Goal: Task Accomplishment & Management: Use online tool/utility

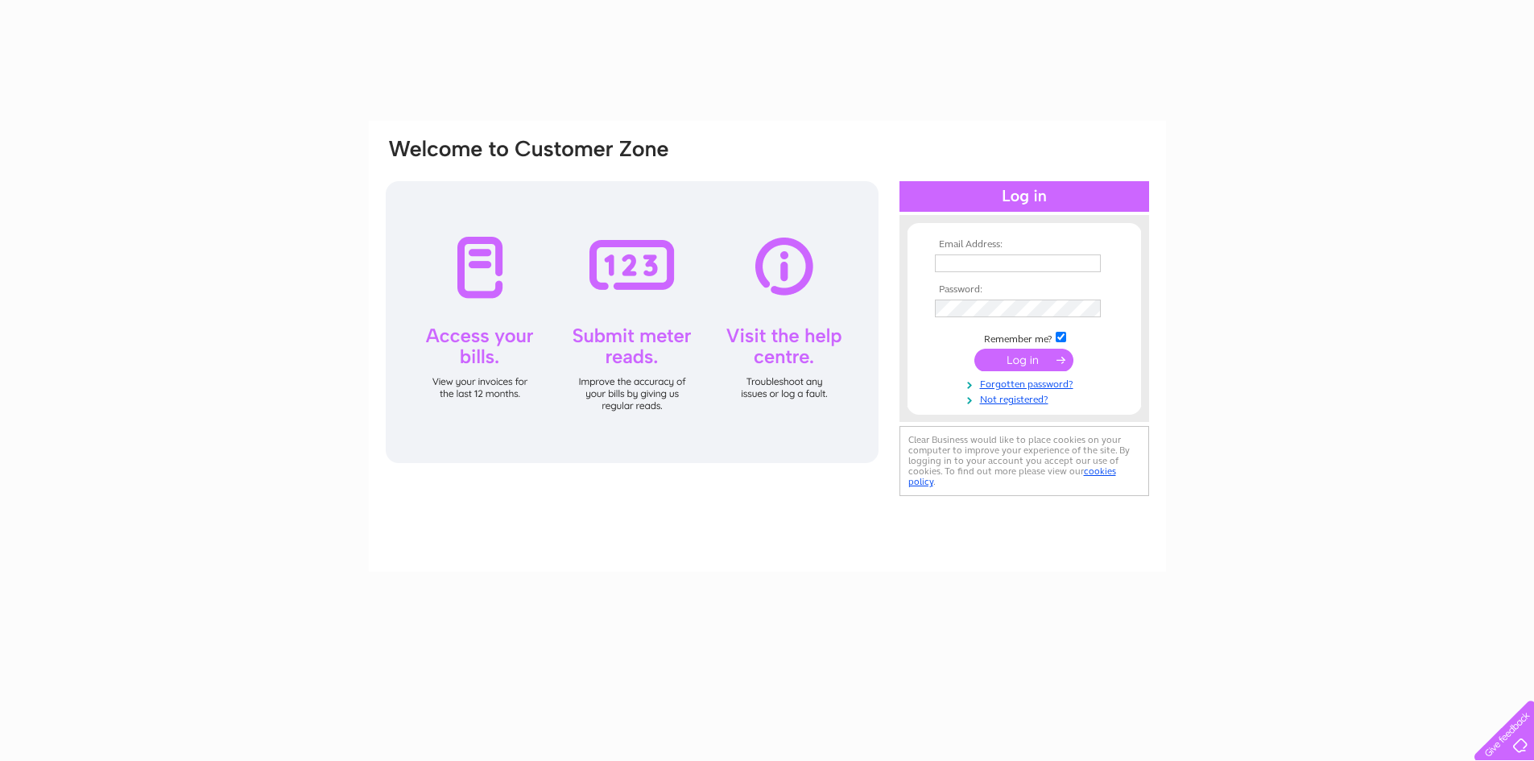
click at [960, 266] on input "text" at bounding box center [1018, 263] width 166 height 18
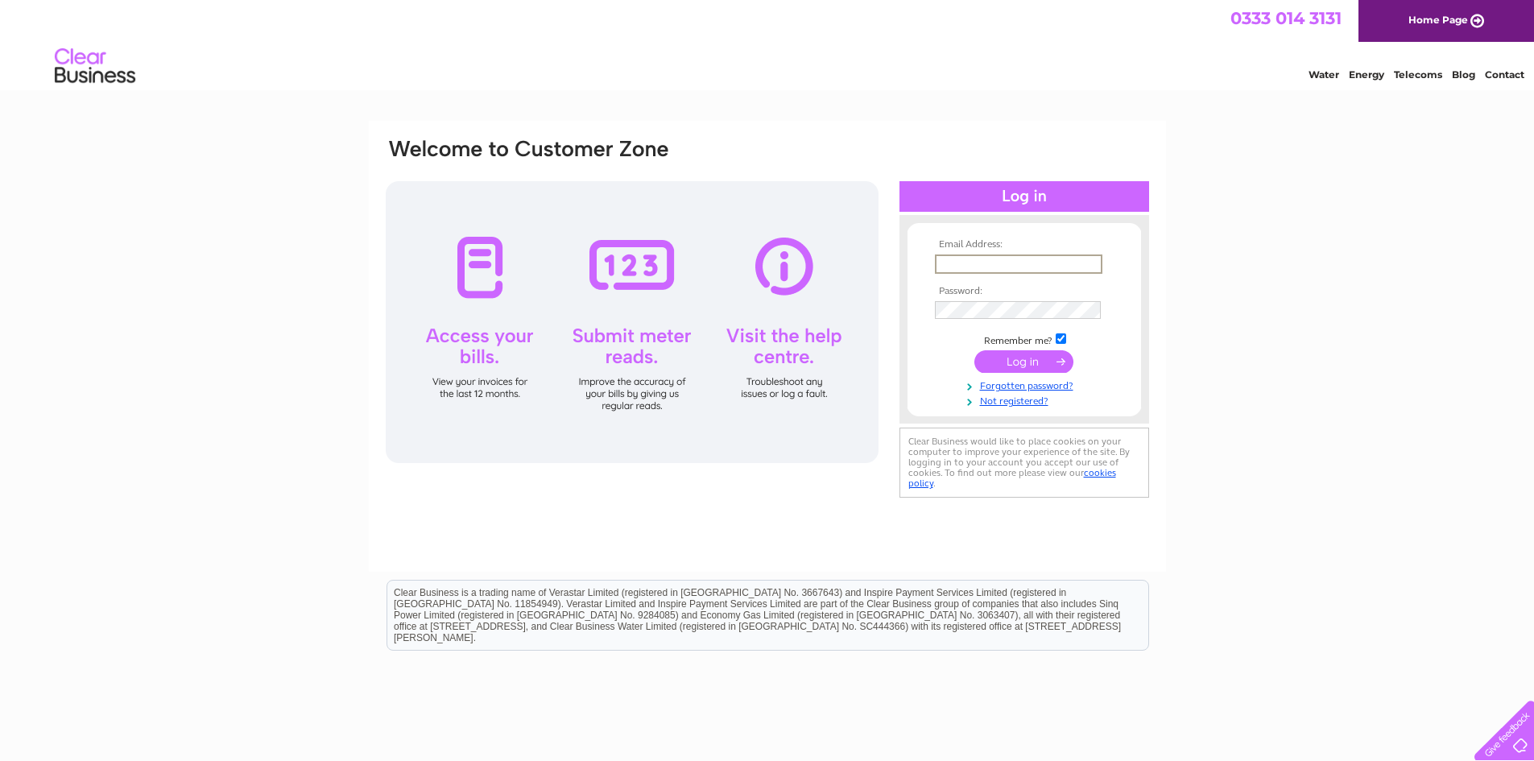
type input "dawn@garagedoorsne.co.uk"
click at [1000, 360] on input "submit" at bounding box center [1023, 361] width 99 height 23
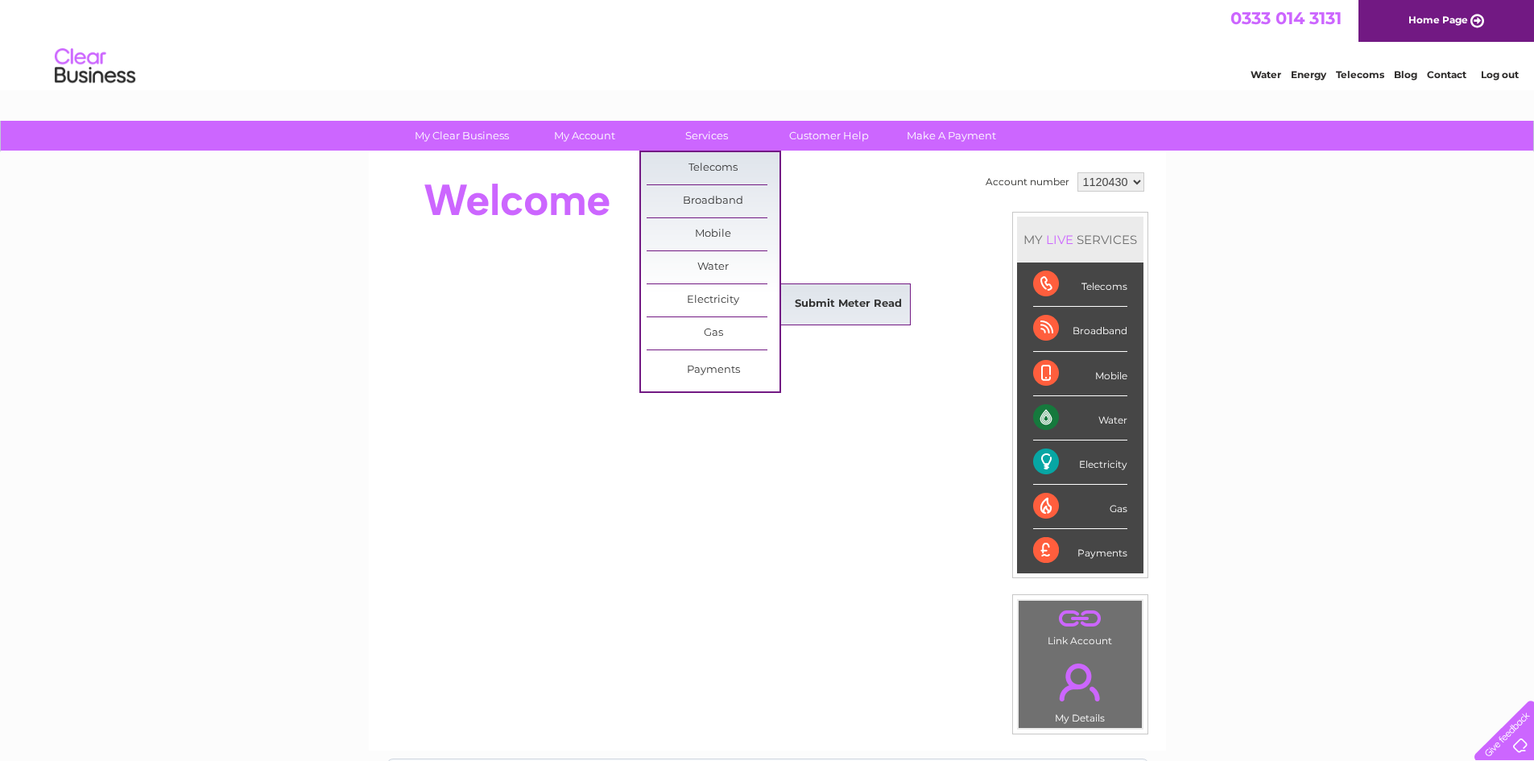
click at [802, 304] on link "Submit Meter Read" at bounding box center [848, 304] width 133 height 32
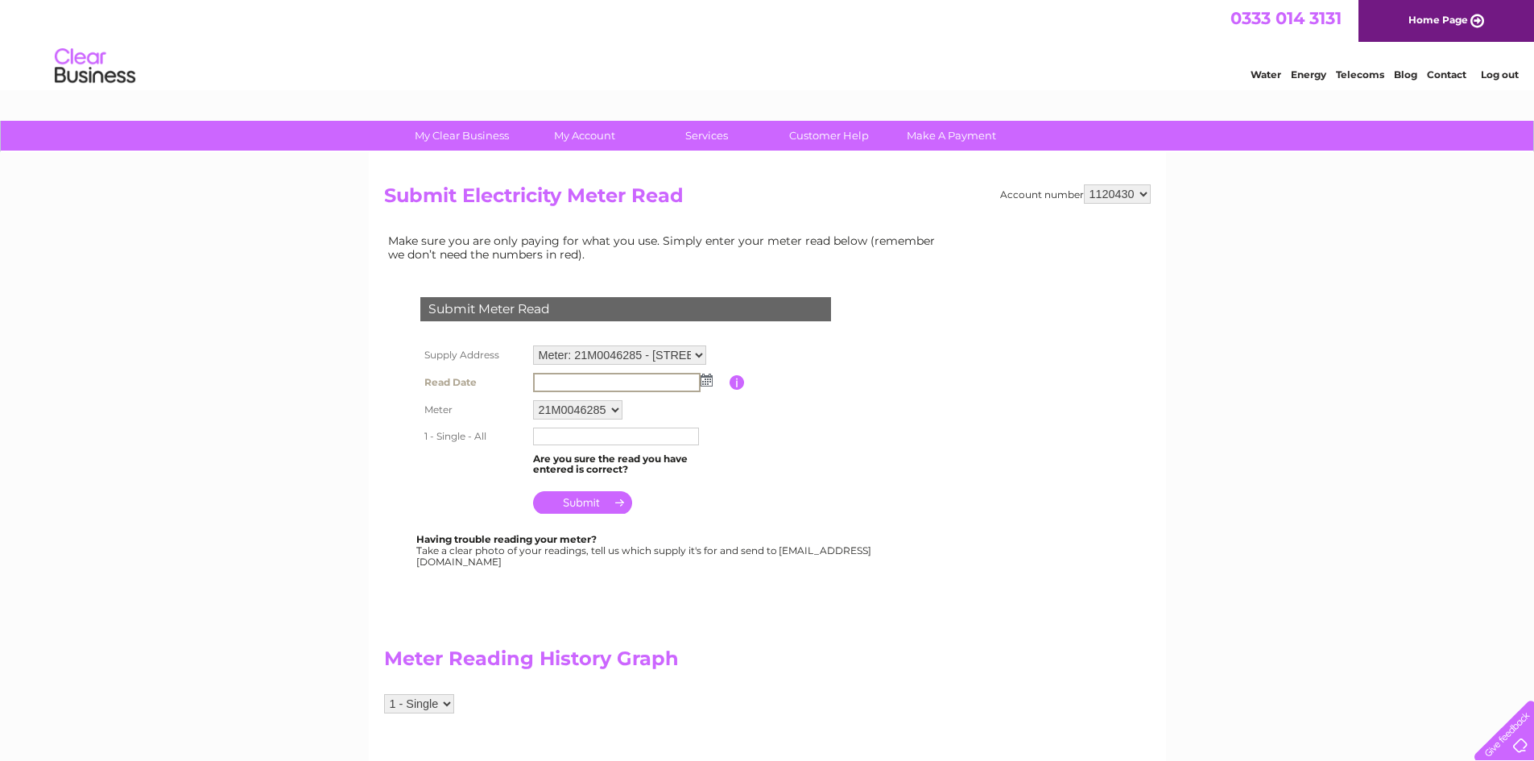
click at [591, 378] on input "text" at bounding box center [616, 382] width 167 height 19
click at [700, 389] on input "text" at bounding box center [616, 382] width 167 height 19
click at [710, 384] on img at bounding box center [706, 380] width 12 height 13
click at [707, 473] on link "11" at bounding box center [698, 467] width 23 height 16
type input "2025/10/11"
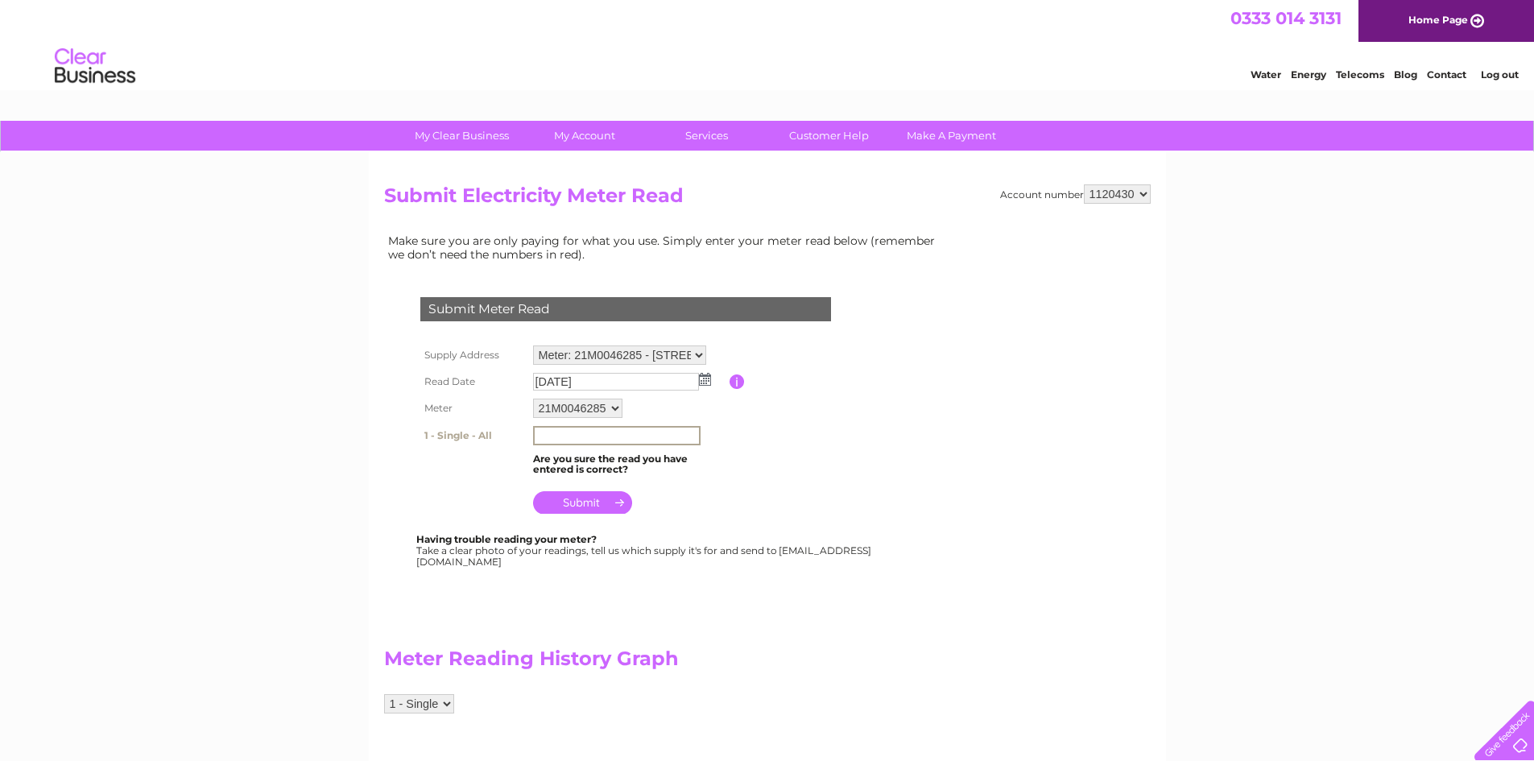
click at [547, 432] on input "text" at bounding box center [616, 435] width 167 height 19
type input "2869"
click at [560, 507] on input "submit" at bounding box center [582, 502] width 99 height 23
